Goal: Find contact information: Find contact information

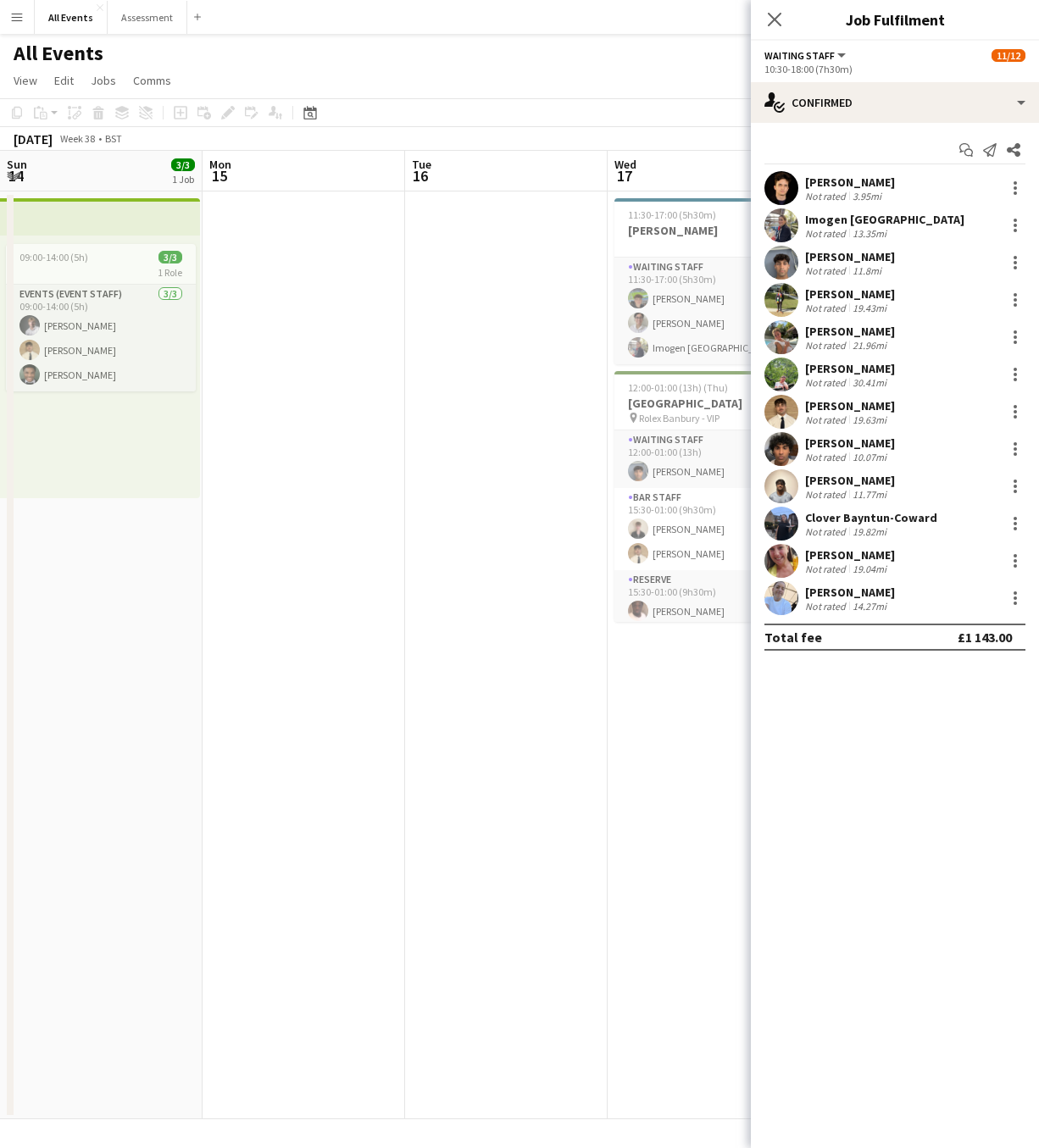
scroll to position [0, 582]
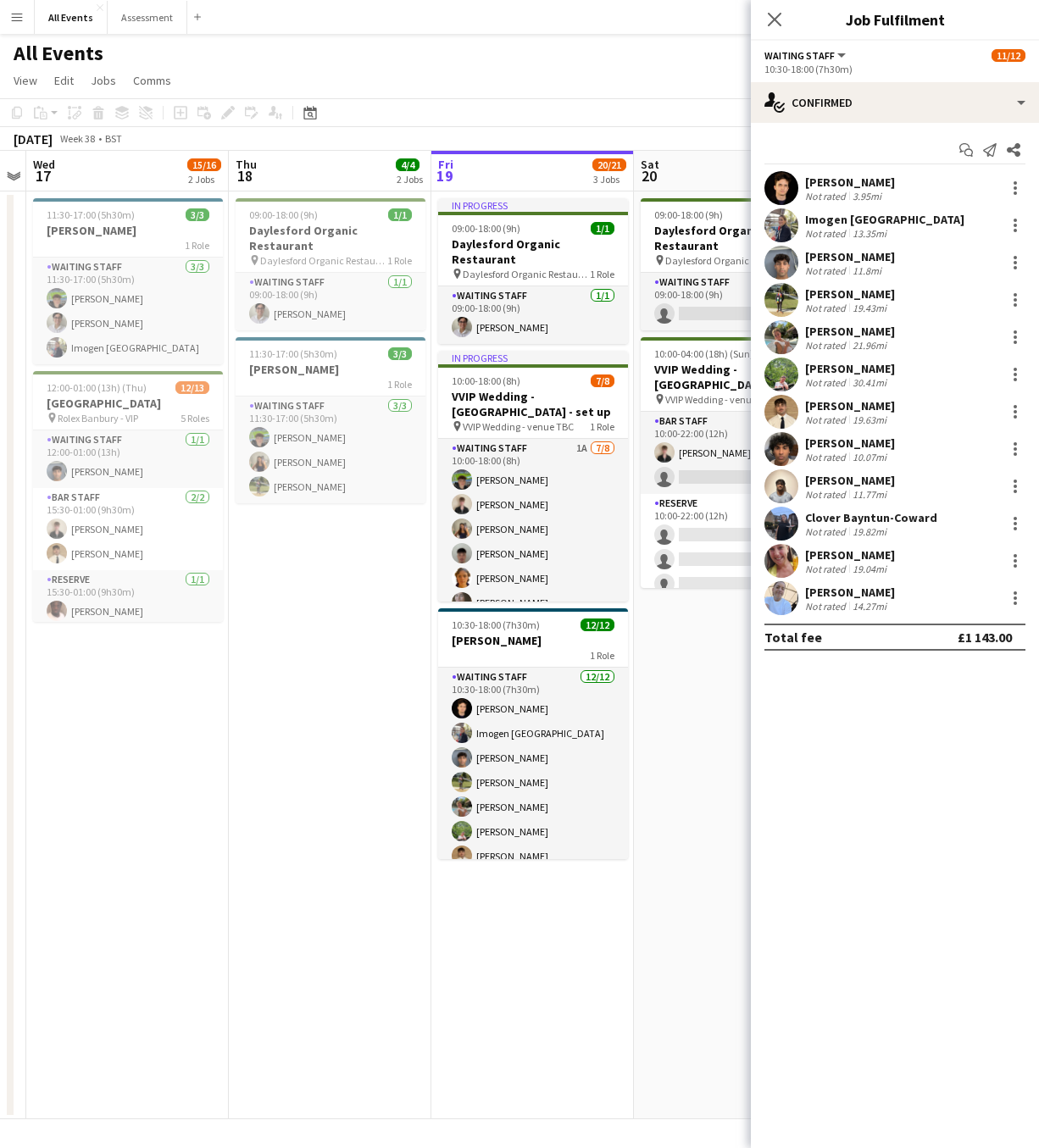
click at [17, 17] on app-icon "Menu" at bounding box center [16, 16] width 14 height 14
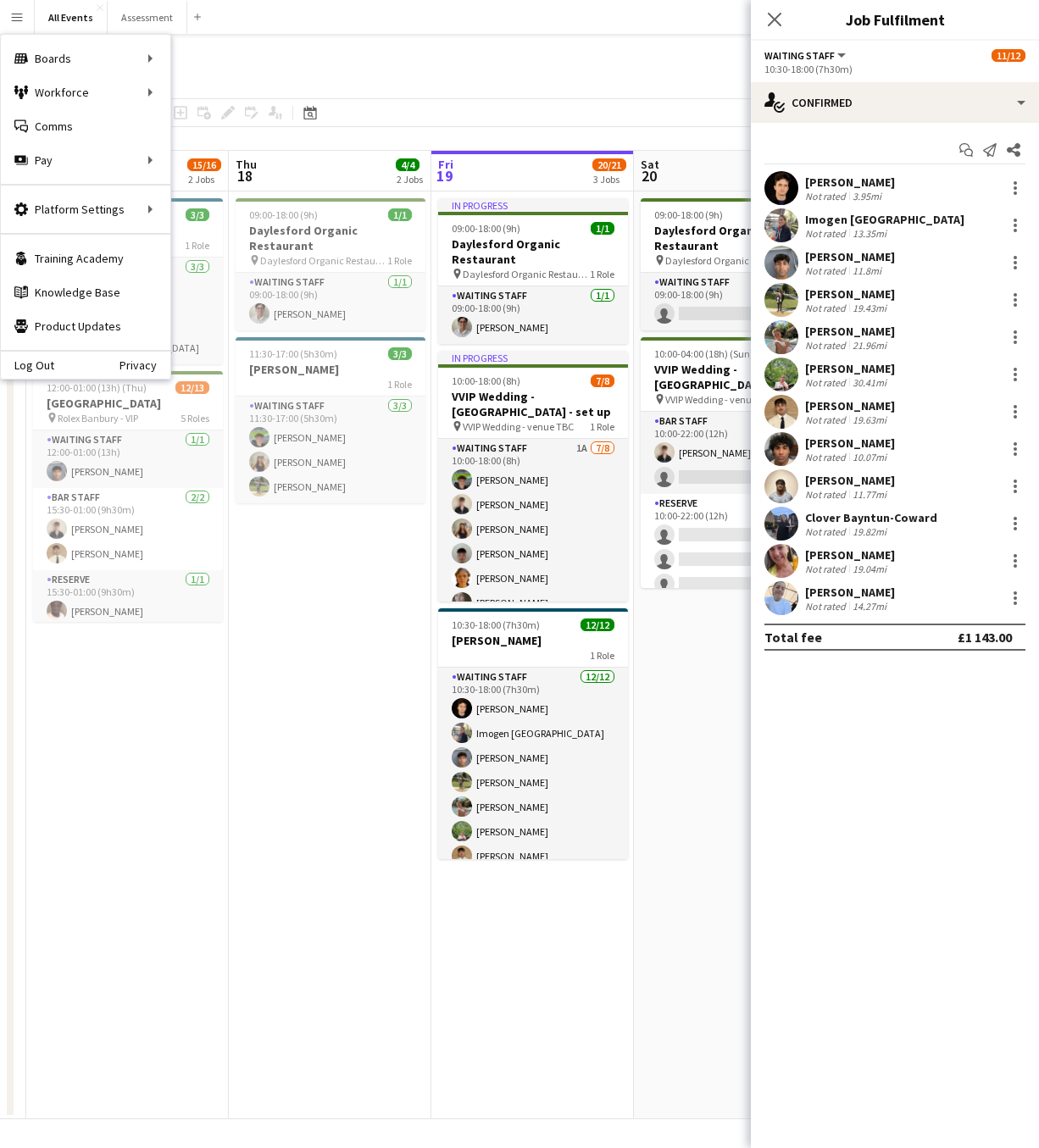
click at [195, 90] on app-page-menu "View Day view expanded Day view collapsed Month view Date picker Jump to today …" at bounding box center [519, 82] width 1039 height 32
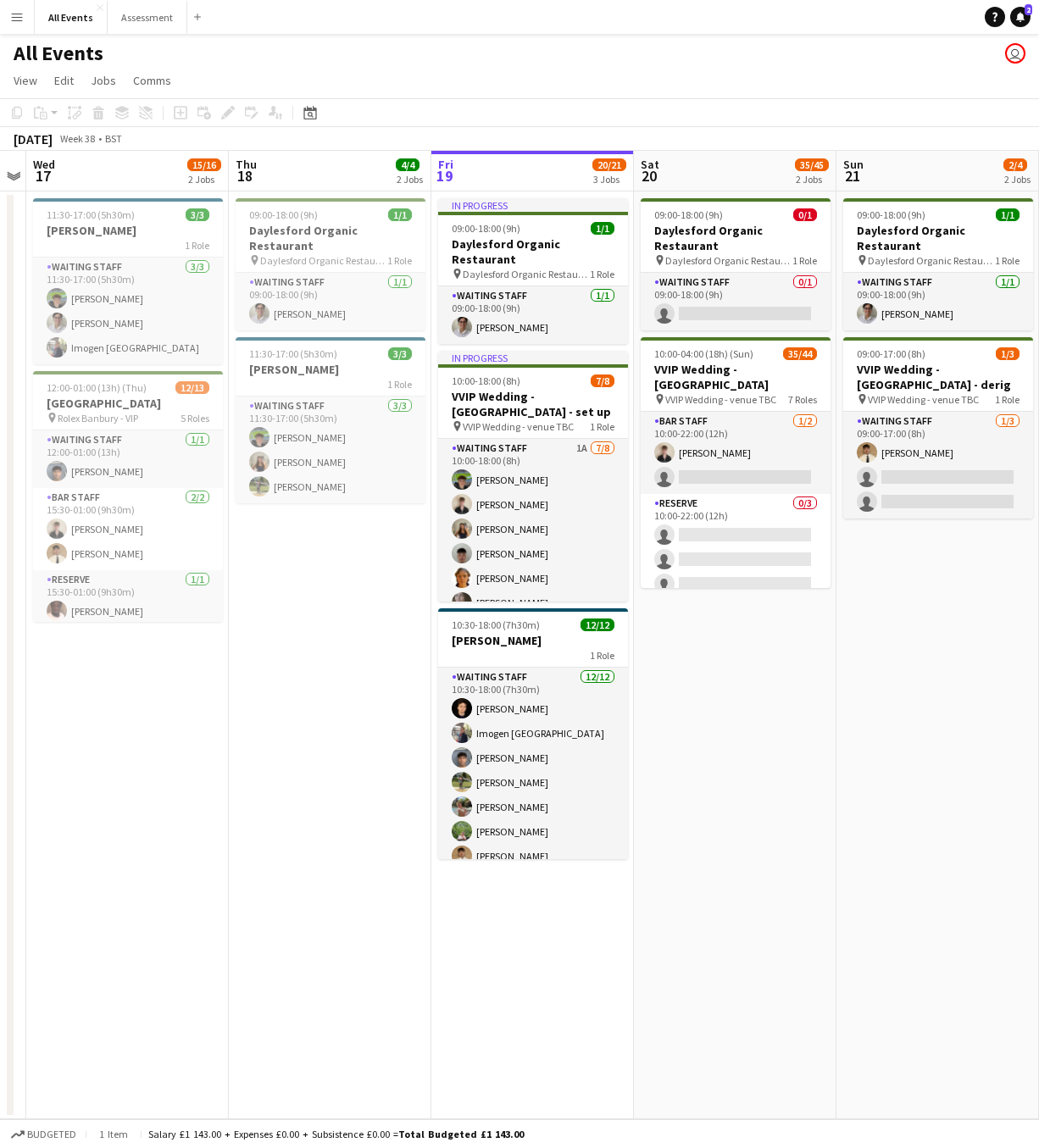
click at [7, 15] on button "Menu" at bounding box center [16, 16] width 34 height 34
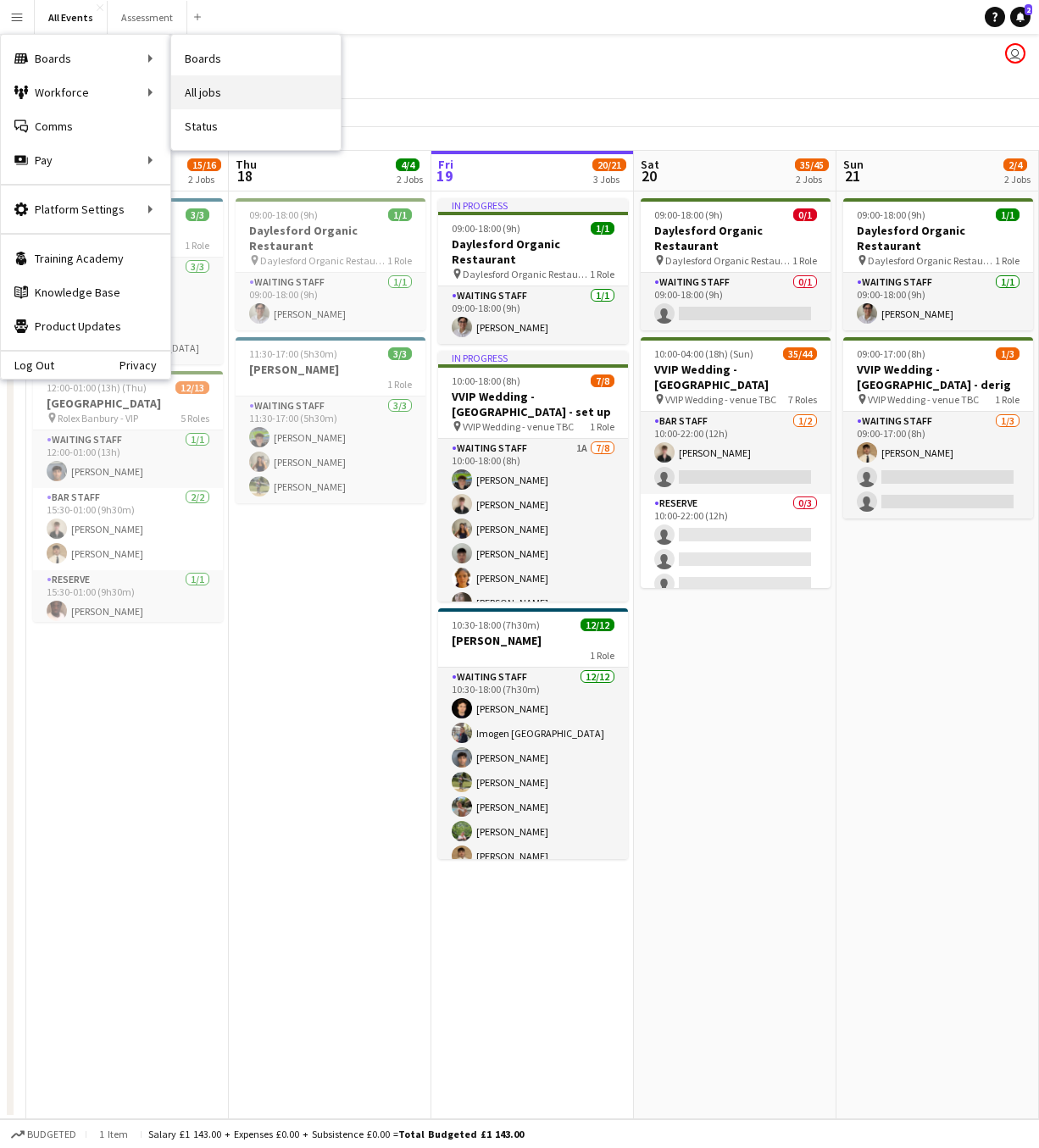
click at [201, 93] on link "All jobs" at bounding box center [256, 92] width 170 height 34
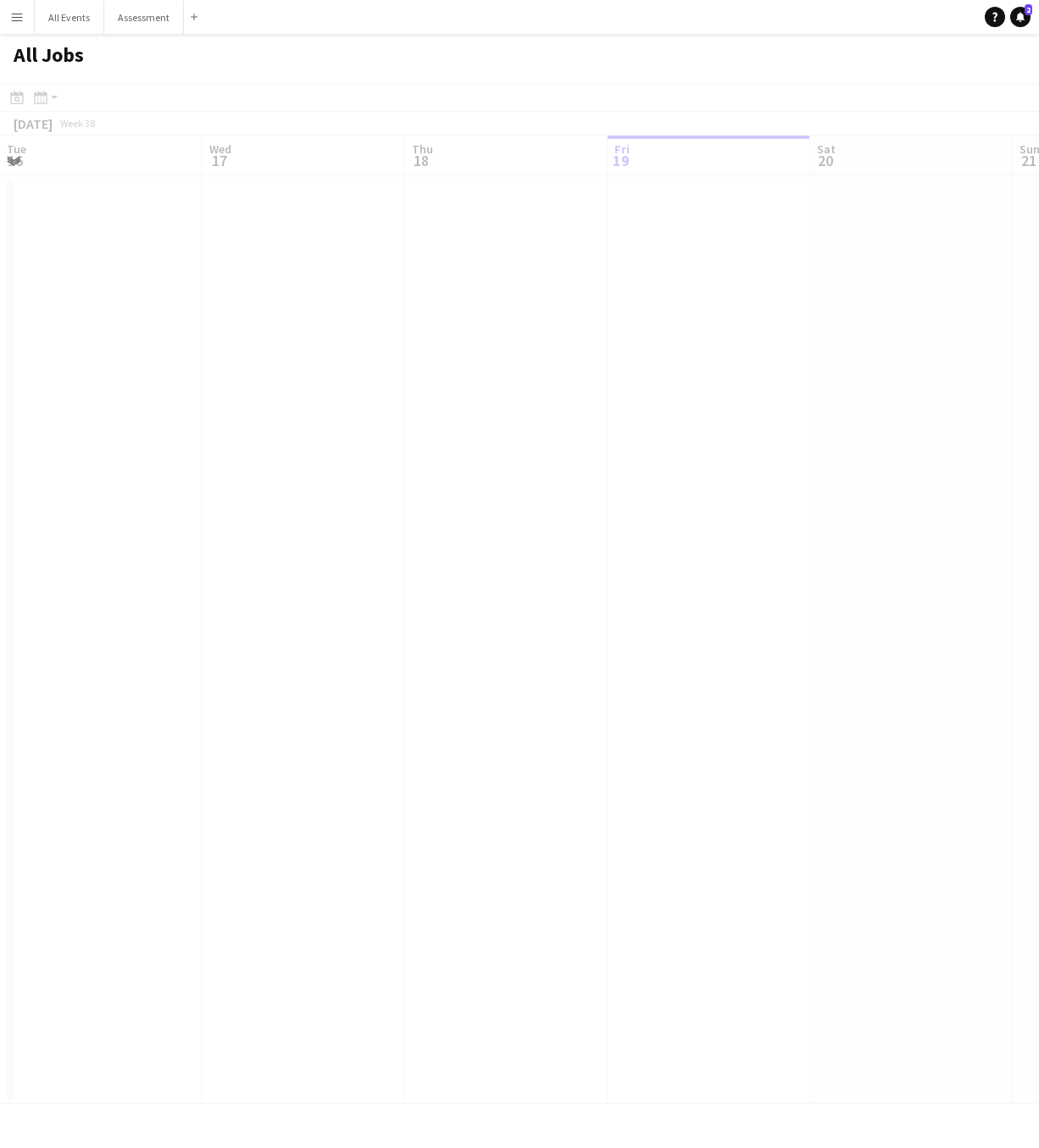
scroll to position [0, 405]
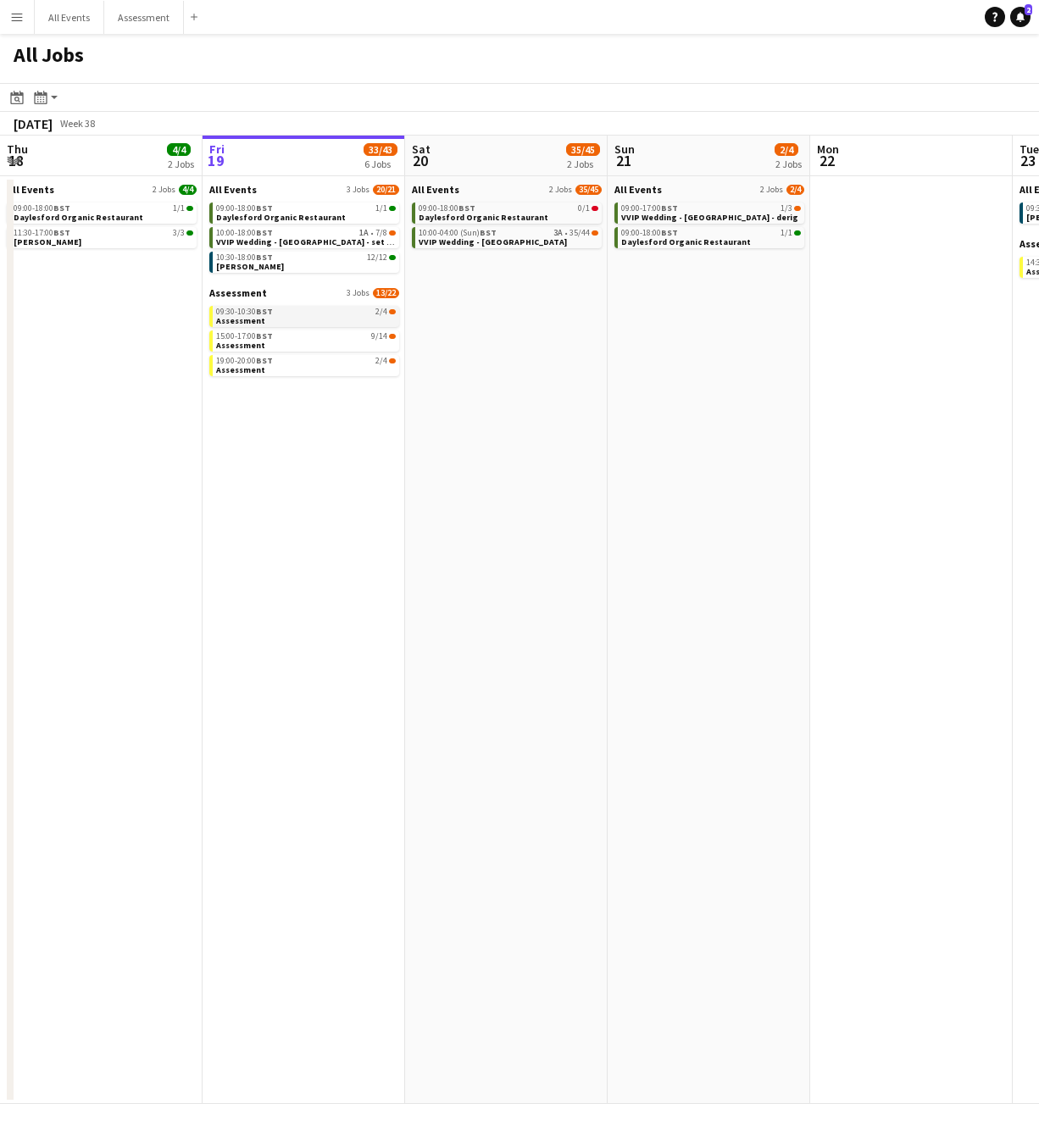
click at [304, 314] on div "09:30-10:30 BST 2/4" at bounding box center [306, 311] width 180 height 8
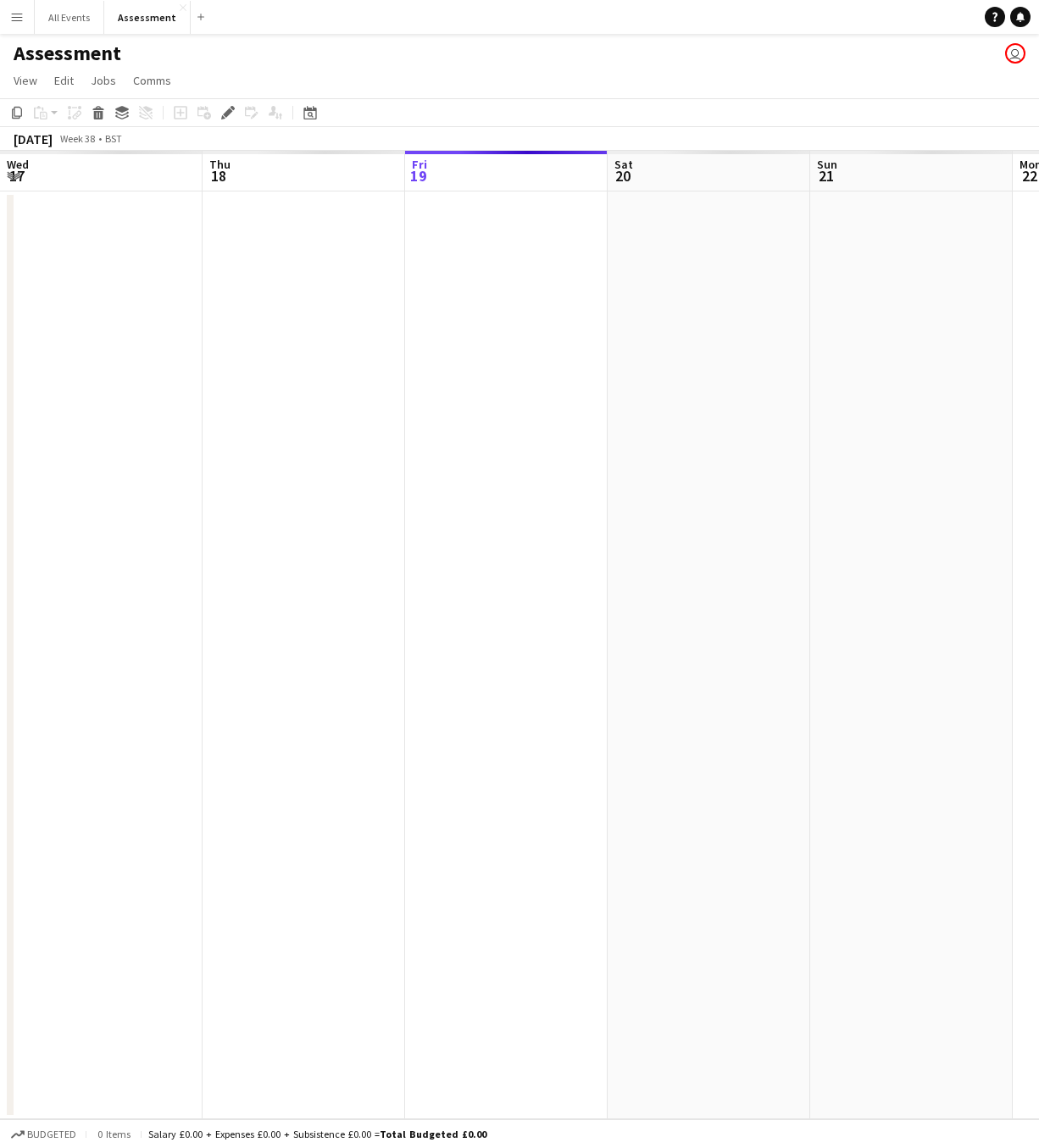
scroll to position [0, 583]
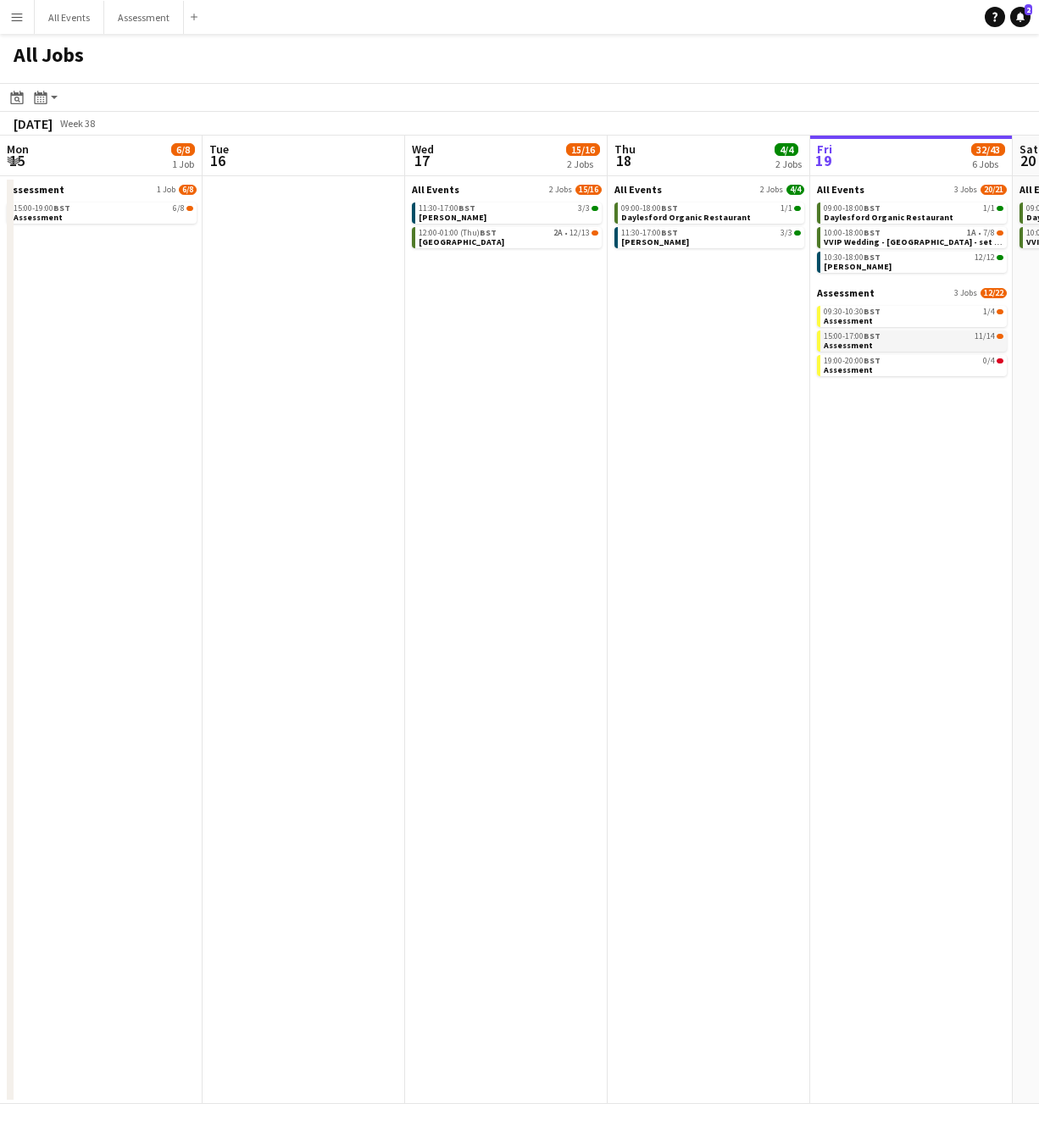
scroll to position [0, 405]
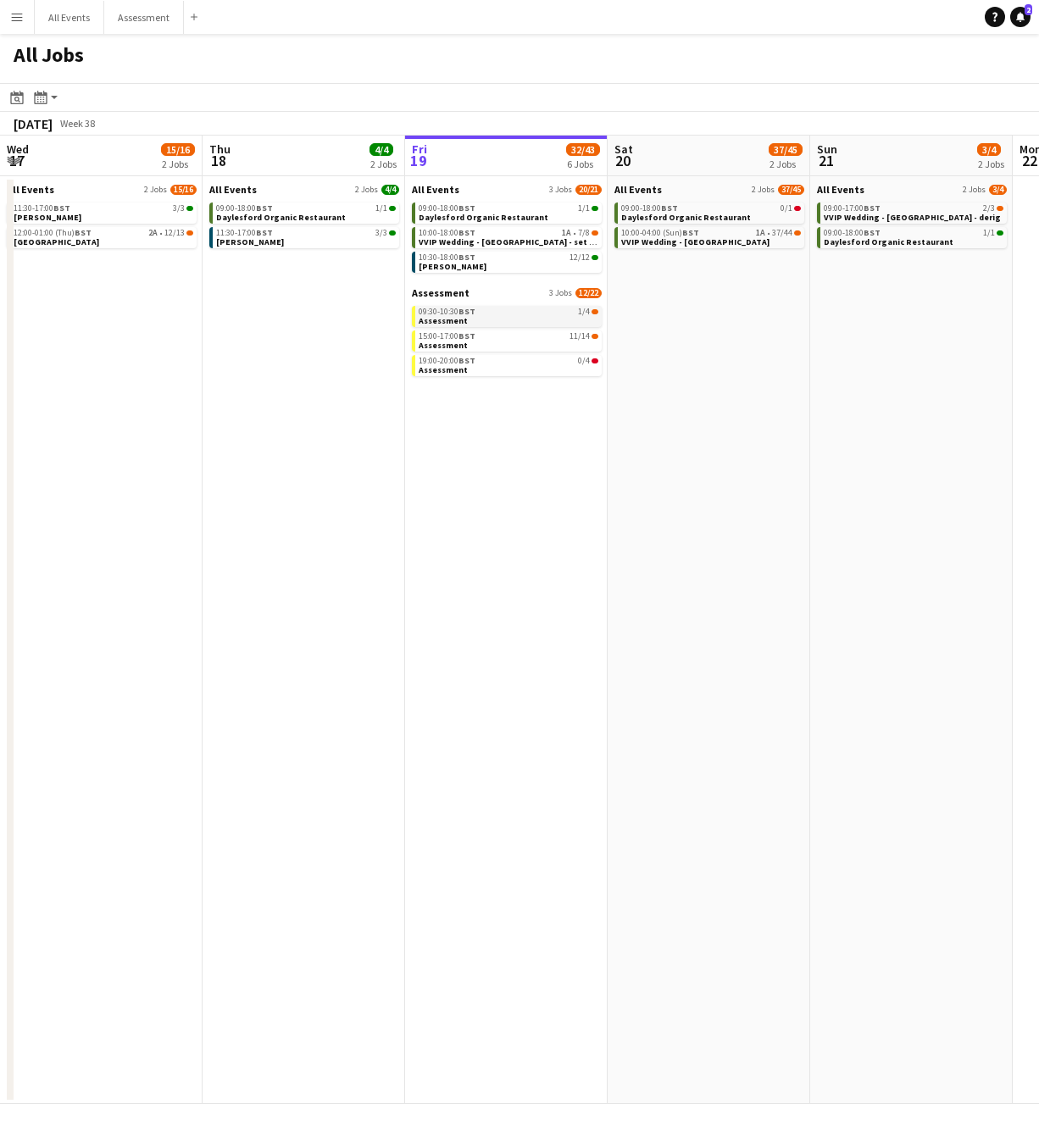
click at [474, 318] on link "09:30-10:30 BST 1/4 Assessment" at bounding box center [508, 315] width 180 height 19
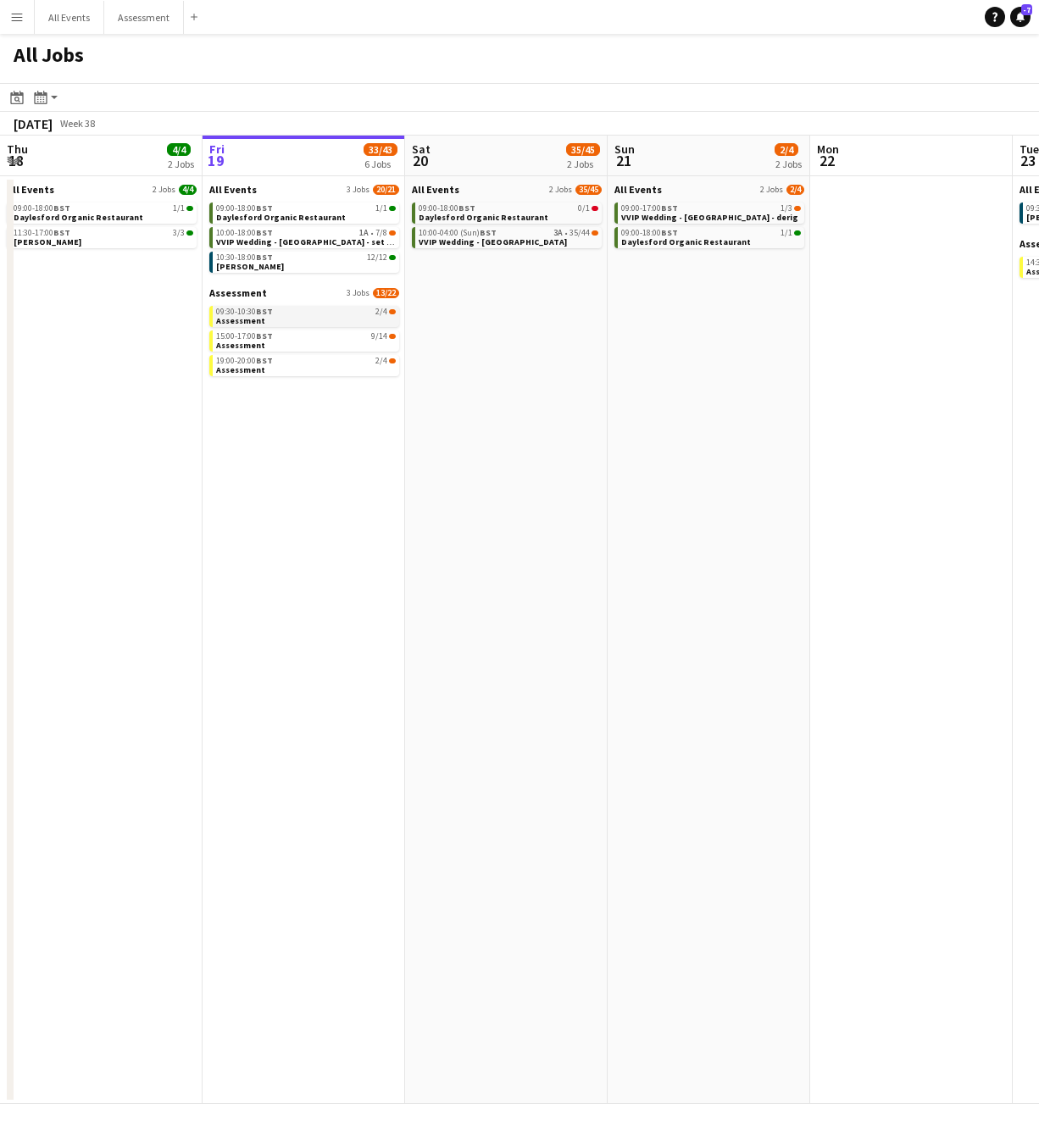
click at [336, 315] on link "09:30-10:30 BST 2/4 Assessment" at bounding box center [306, 315] width 180 height 19
click at [0, 0] on div "Menu Boards Boards Boards All jobs Status Workforce Workforce My Workforce Recr…" at bounding box center [519, 574] width 1039 height 1148
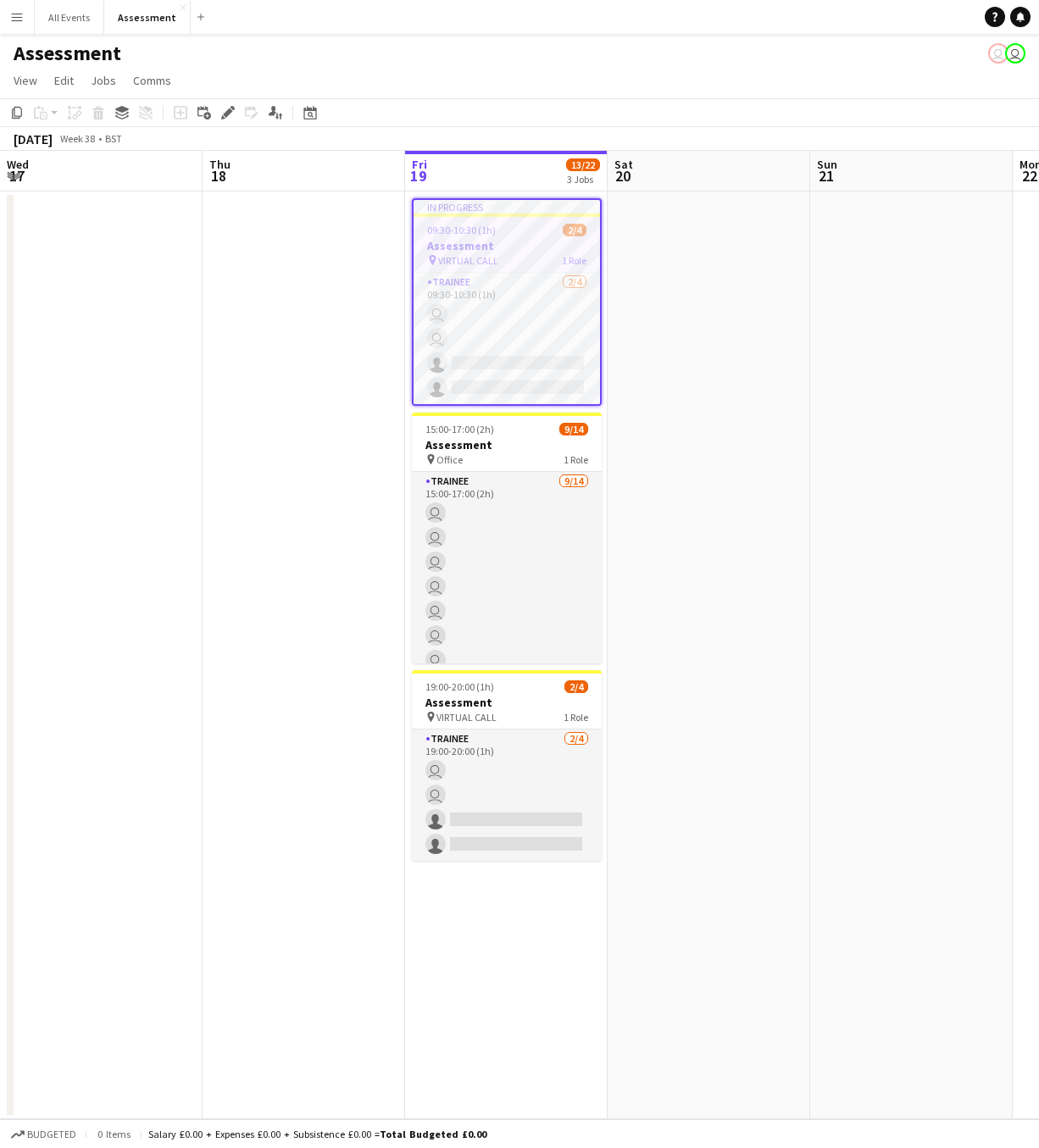
scroll to position [0, 583]
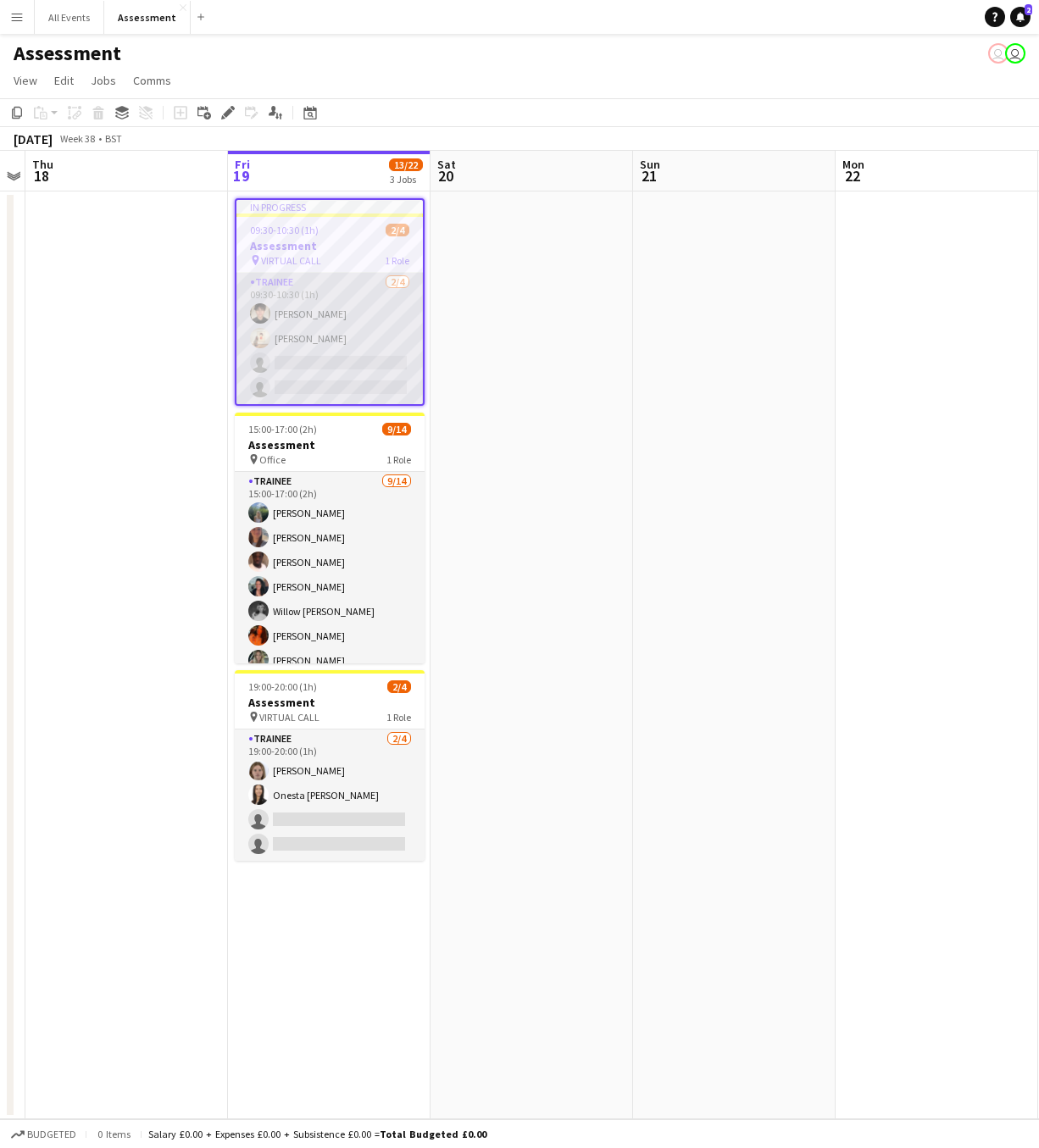
click at [315, 317] on app-card-role "Trainee 2/4 09:30-10:30 (1h) Leon Wakatake Isabelle Jungschleger single-neutral…" at bounding box center [329, 339] width 186 height 132
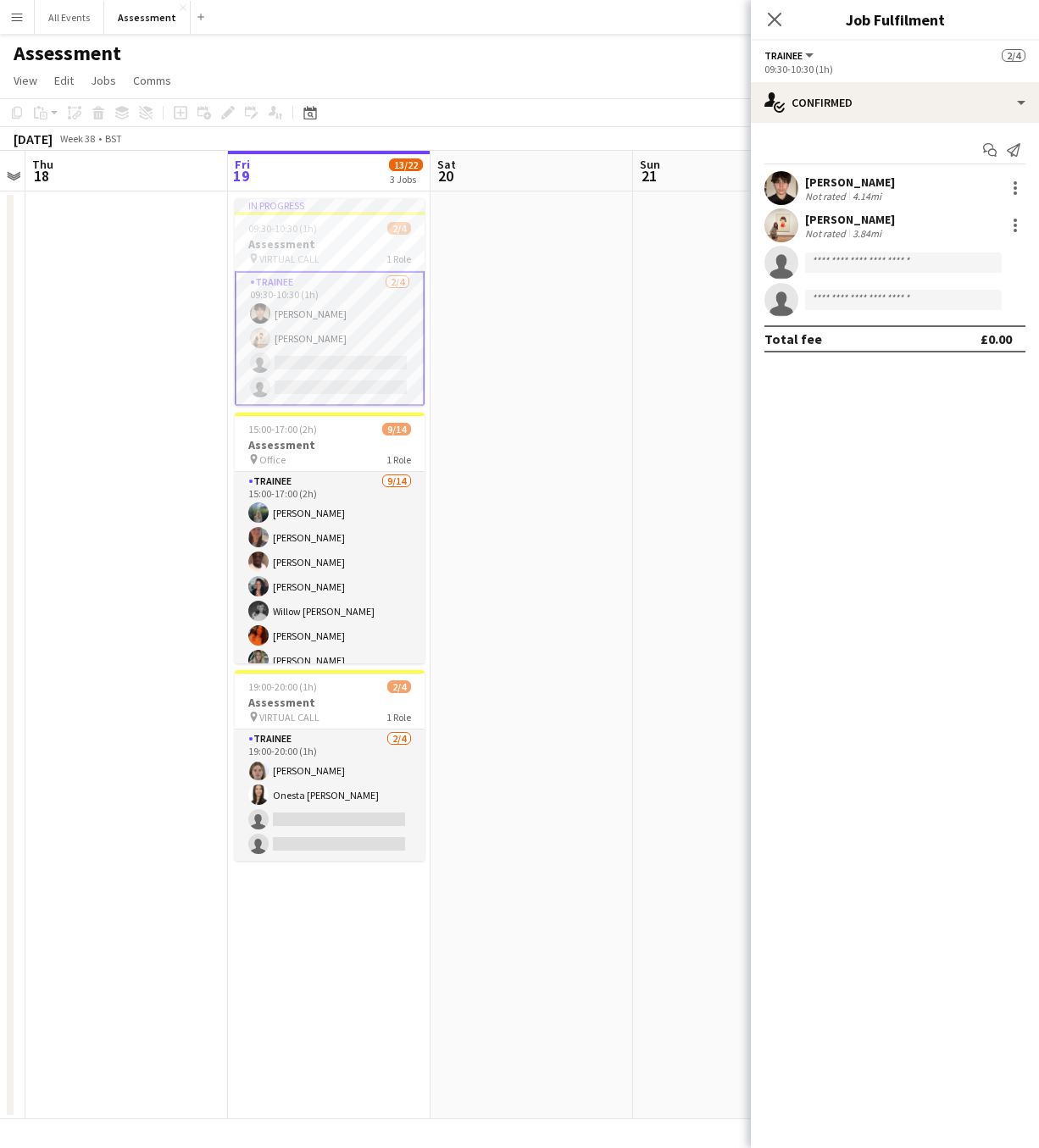
click at [829, 183] on div "Leon Wakatake" at bounding box center [849, 182] width 90 height 15
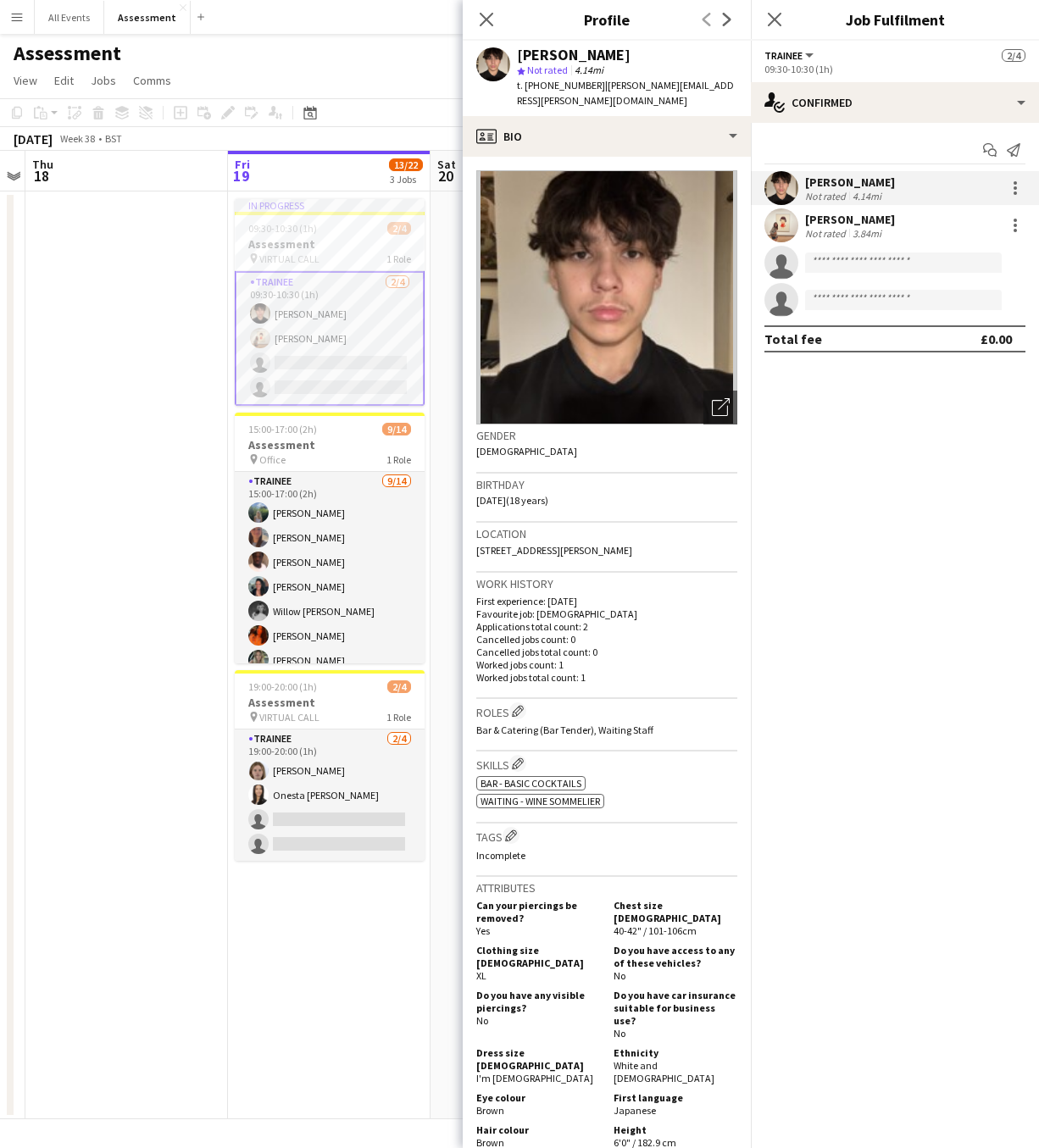
drag, startPoint x: 598, startPoint y: 83, endPoint x: 713, endPoint y: 83, distance: 115.0
click at [713, 83] on div "Leon Wakatake star Not rated 4.14mi t. +447510186925 | leon.wakatake@gmail.com" at bounding box center [606, 78] width 288 height 75
drag, startPoint x: 711, startPoint y: 87, endPoint x: 596, endPoint y: 90, distance: 115.0
click at [596, 90] on span "| leon.wakatake@gmail.com" at bounding box center [625, 93] width 217 height 28
copy span "leon.wakatake@gmail.com"
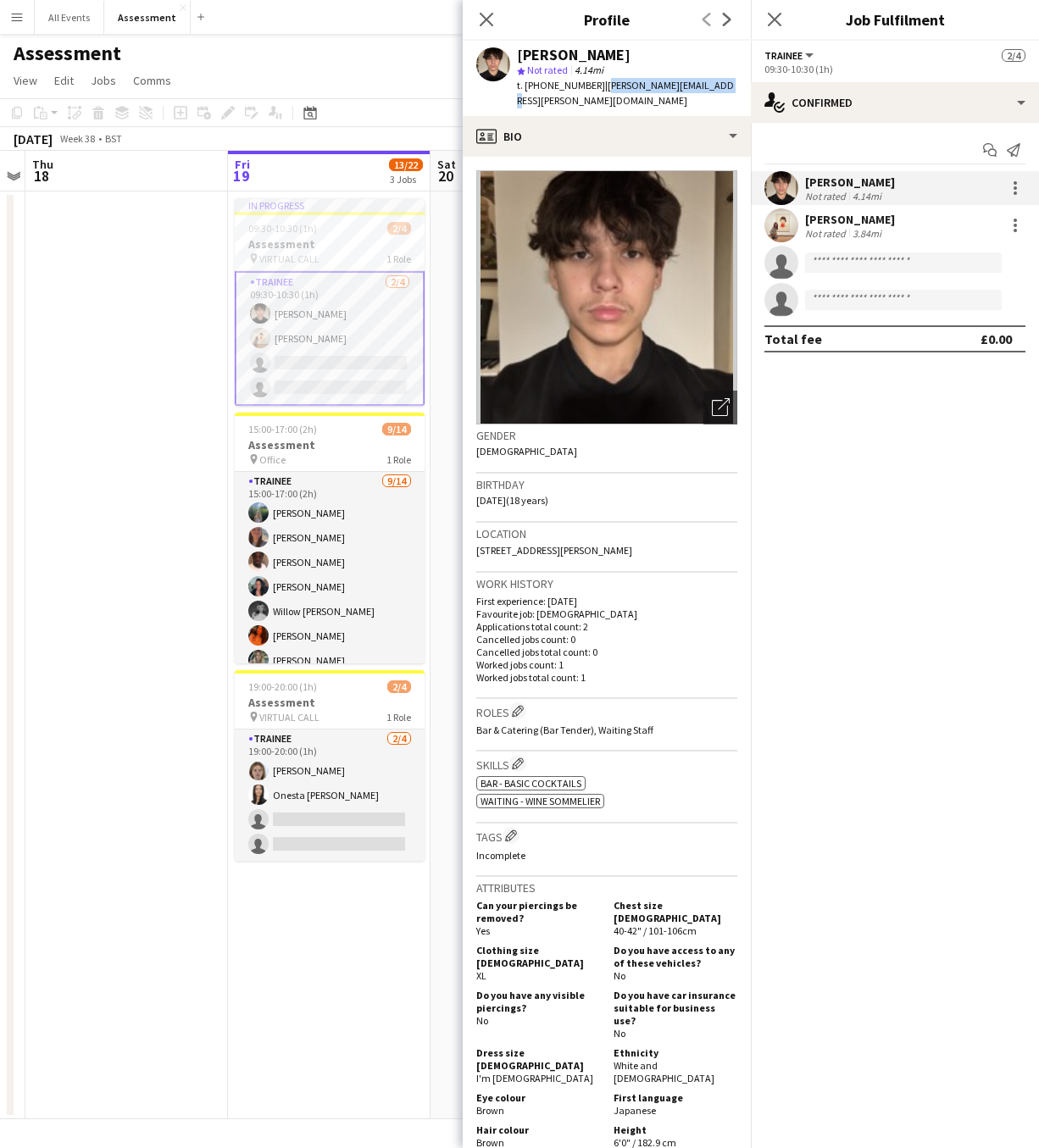
click at [333, 343] on app-card-role "Trainee 2/4 09:30-10:30 (1h) Leon Wakatake Isabelle Jungschleger single-neutral…" at bounding box center [329, 339] width 190 height 134
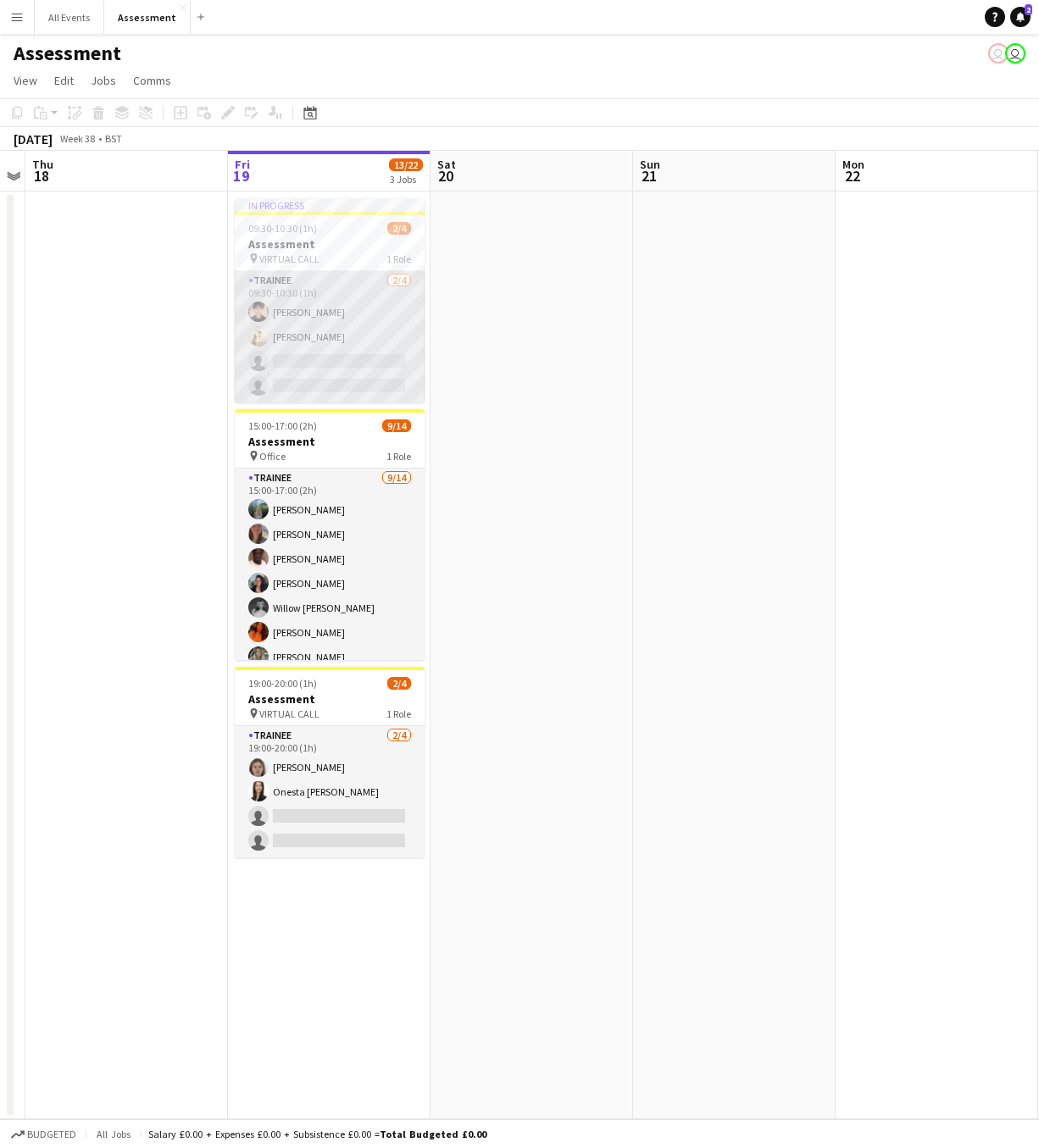
click at [342, 339] on app-card-role "Trainee 2/4 09:30-10:30 (1h) Leon Wakatake Isabelle Jungschleger single-neutral…" at bounding box center [329, 337] width 190 height 132
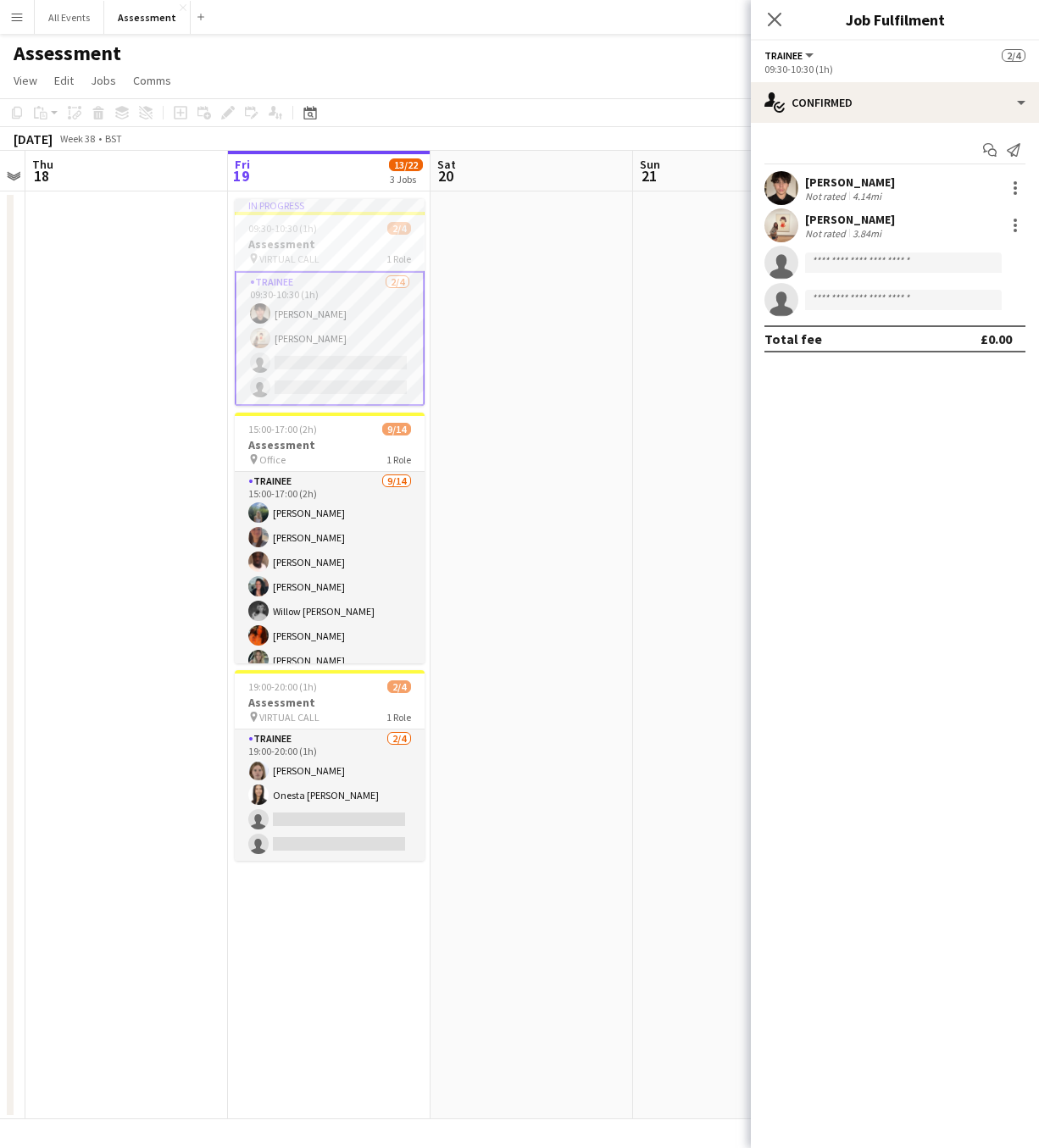
click at [855, 222] on div "Isabelle Jungschleger" at bounding box center [849, 219] width 90 height 15
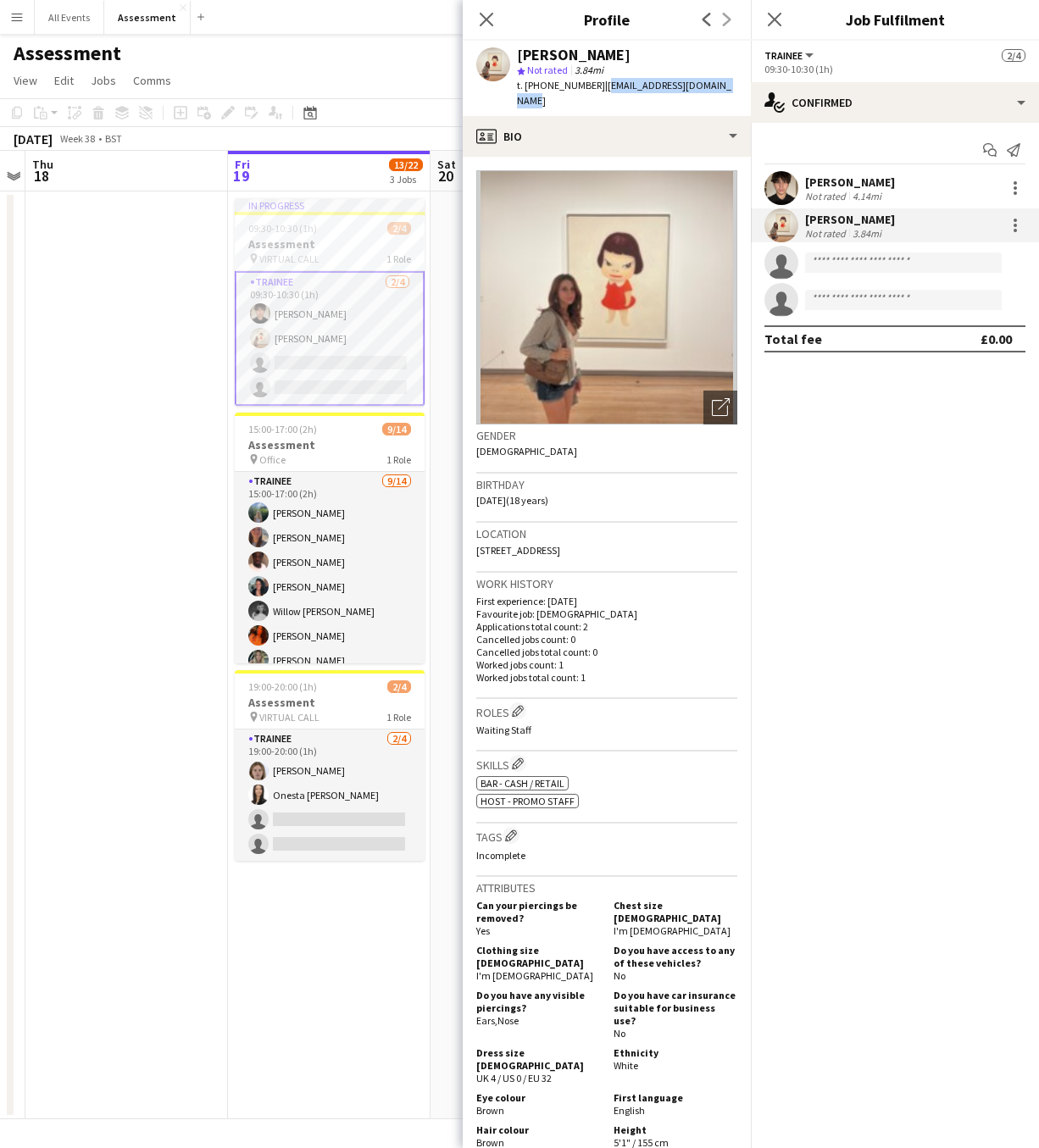
drag, startPoint x: 596, startPoint y: 86, endPoint x: 724, endPoint y: 91, distance: 128.1
click at [724, 91] on div "Isabelle Jungschleger star Not rated 3.84mi t. +447724302176 | i.jungschleger@o…" at bounding box center [606, 78] width 288 height 75
copy span "i.jungschleger@outlook.com"
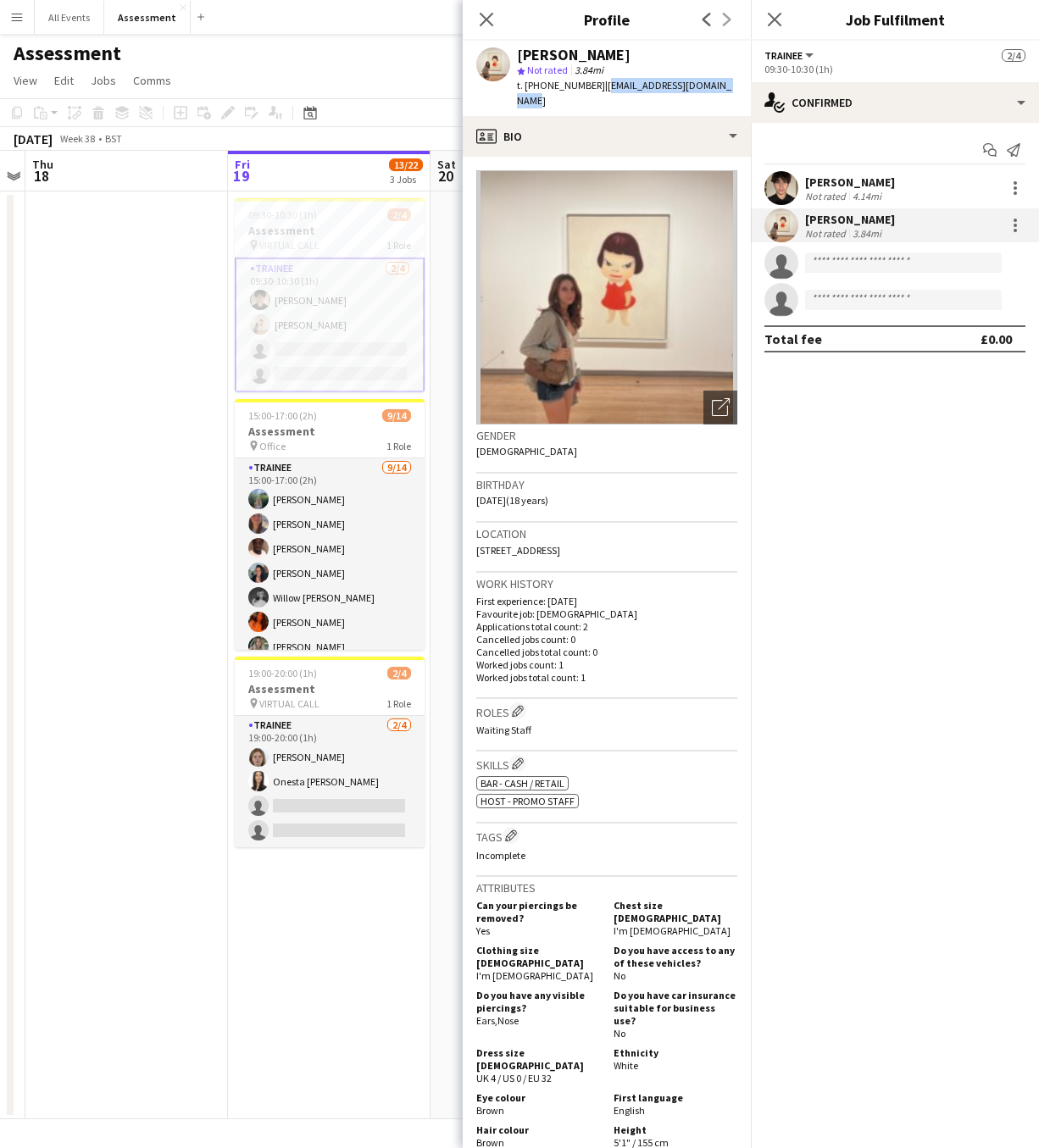
copy span "i.jungschleger@outlook.com"
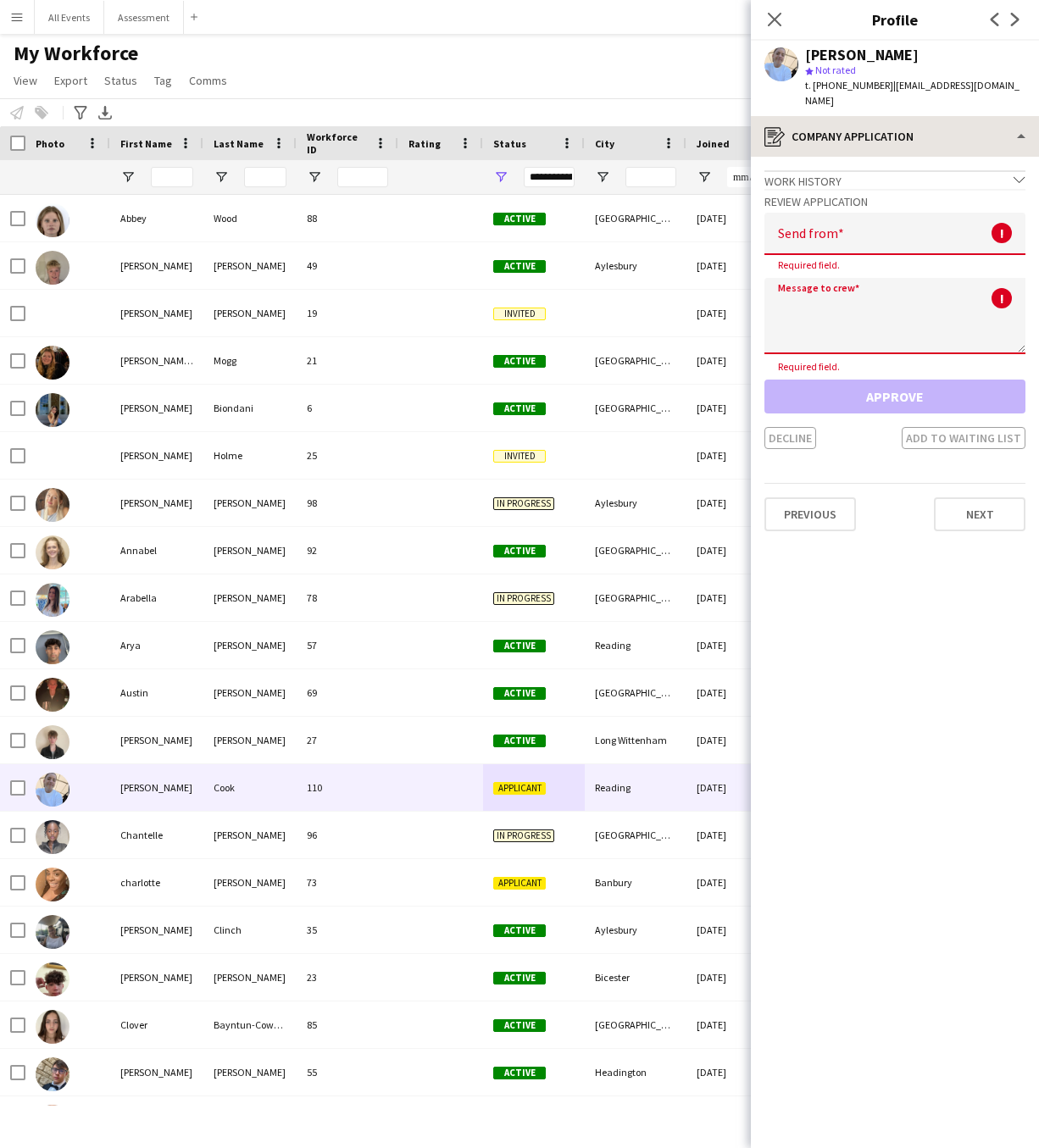
scroll to position [40, 0]
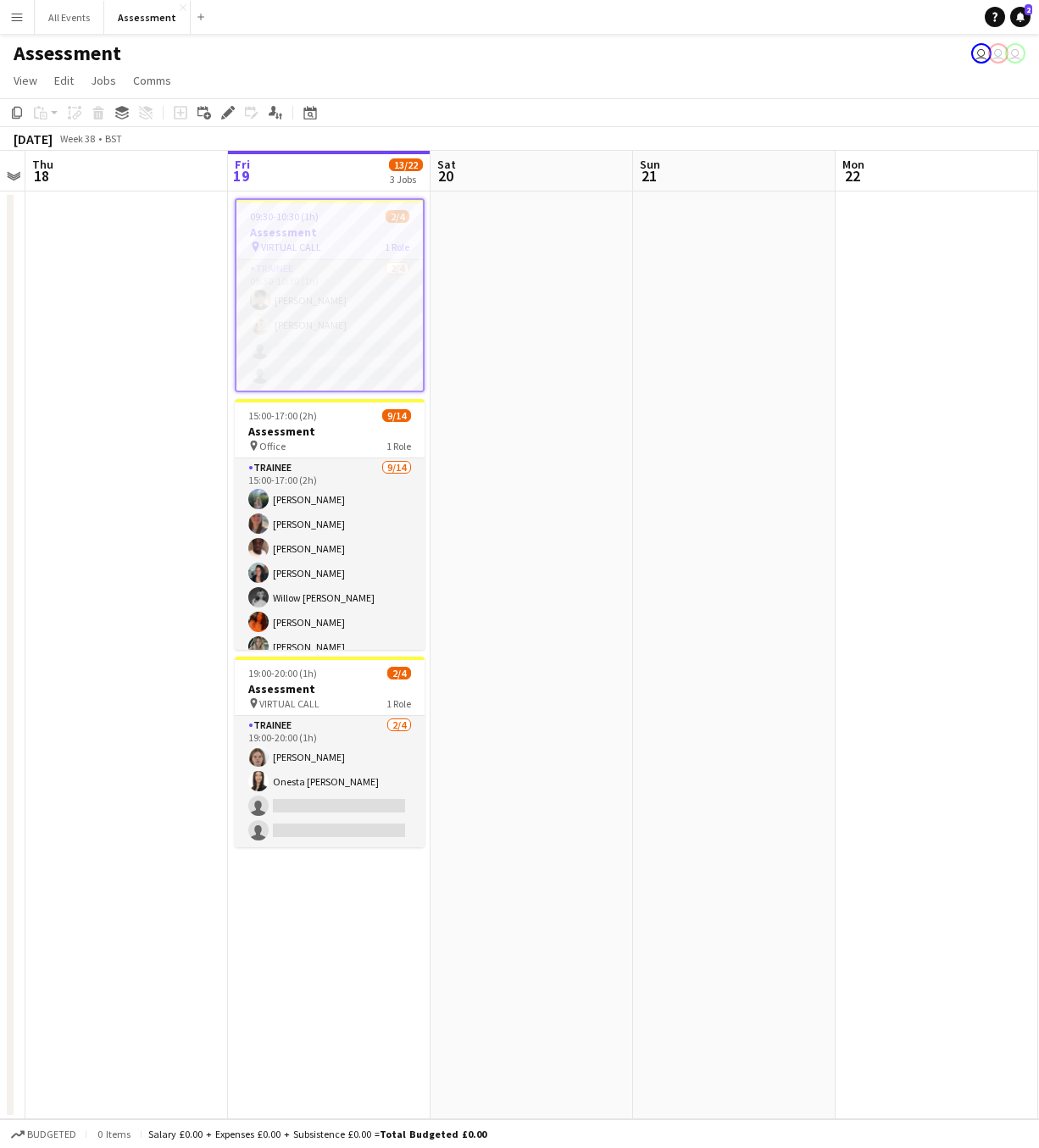
click at [307, 303] on app-card-role "Trainee 2/4 09:30-10:30 (1h) Leon Wakatake Isabelle Jungschleger single-neutral…" at bounding box center [329, 325] width 186 height 132
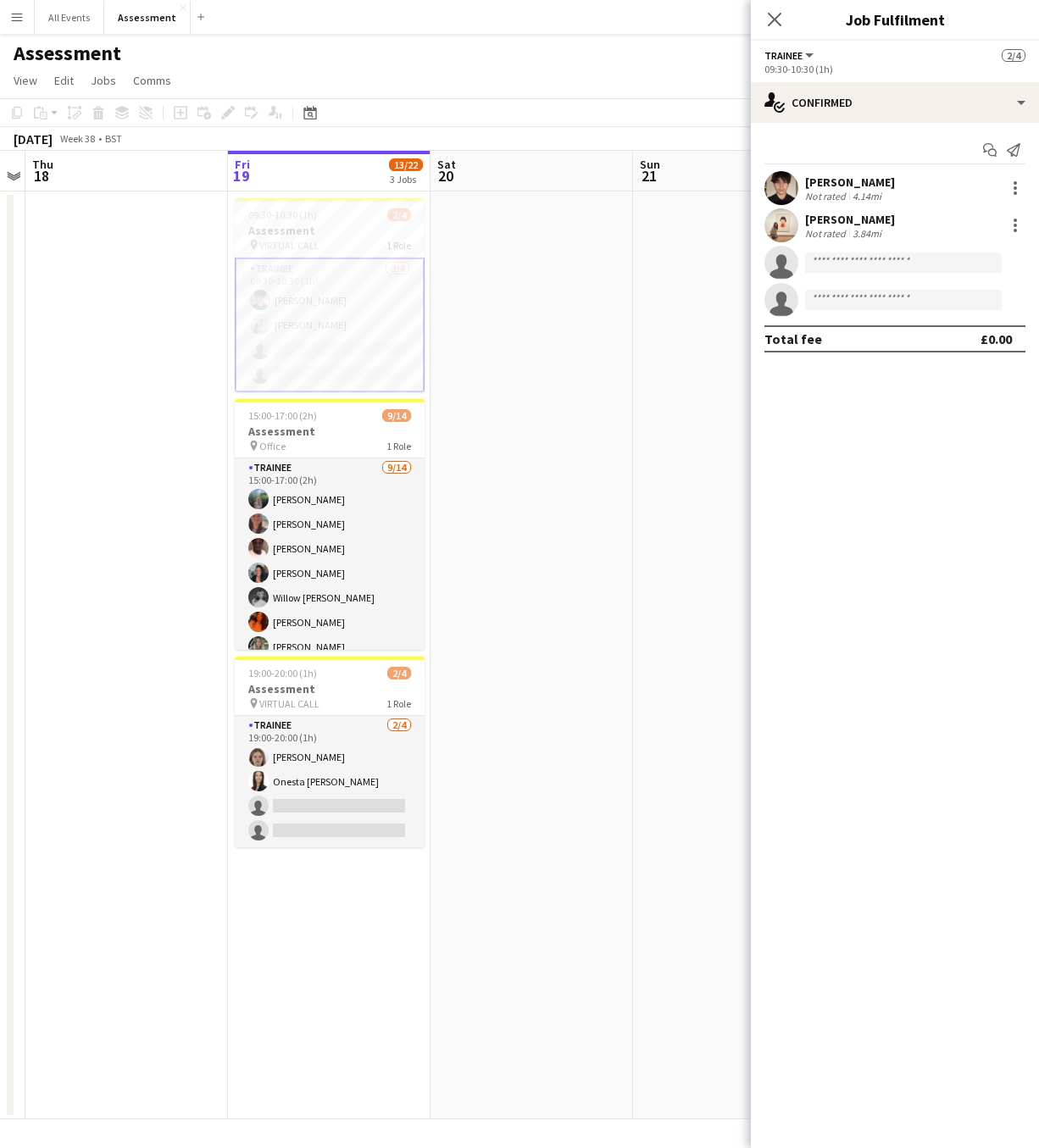
click at [859, 184] on div "Leon Wakatake" at bounding box center [849, 182] width 90 height 15
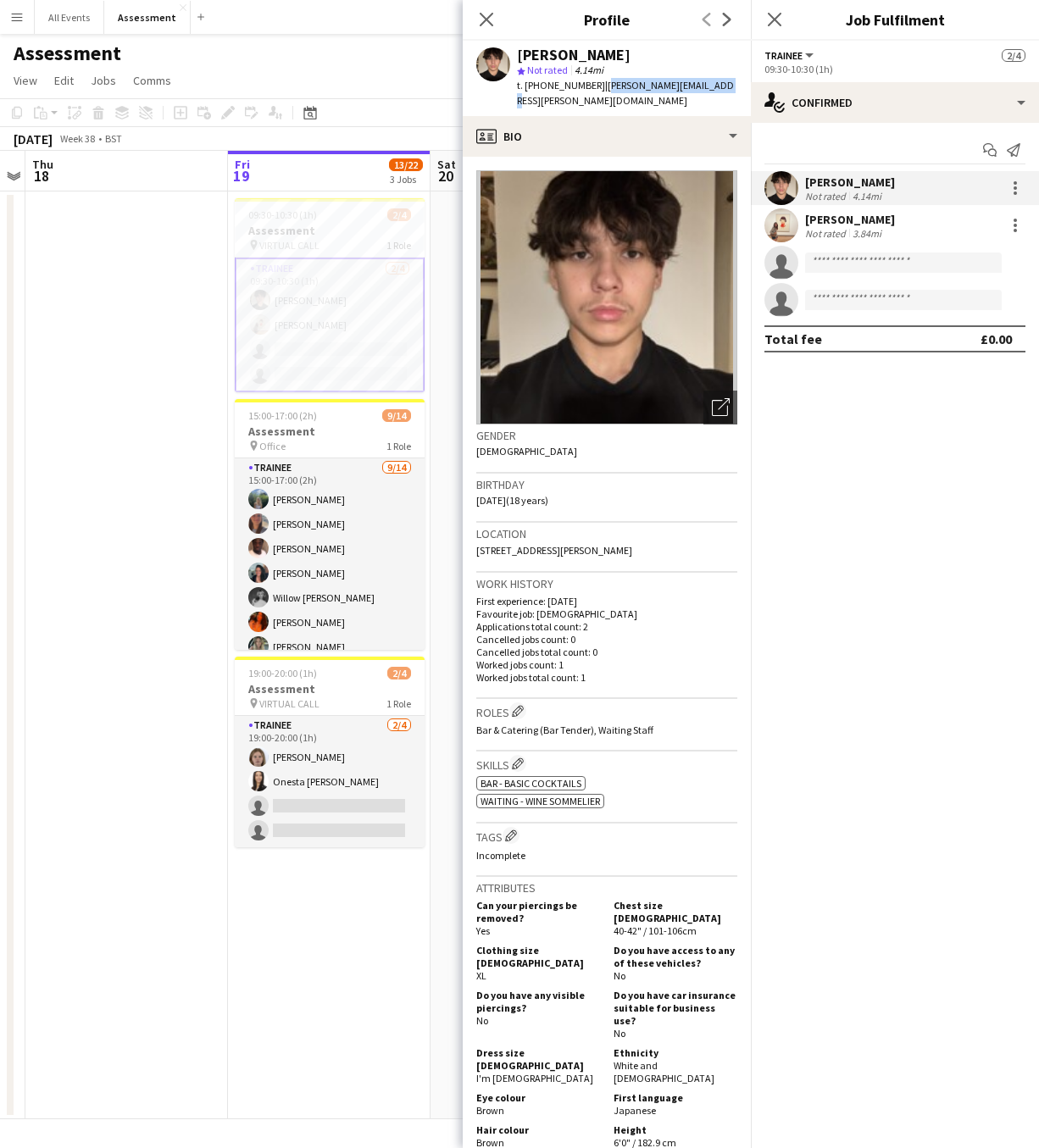
drag, startPoint x: 597, startPoint y: 87, endPoint x: 726, endPoint y: 83, distance: 129.1
click at [726, 83] on app-profile-header "Leon Wakatake star Not rated 4.14mi t. +447510186925 | leon.wakatake@gmail.com" at bounding box center [606, 78] width 288 height 75
copy span "leon.wakatake@gmail.com"
